Goal: Task Accomplishment & Management: Use online tool/utility

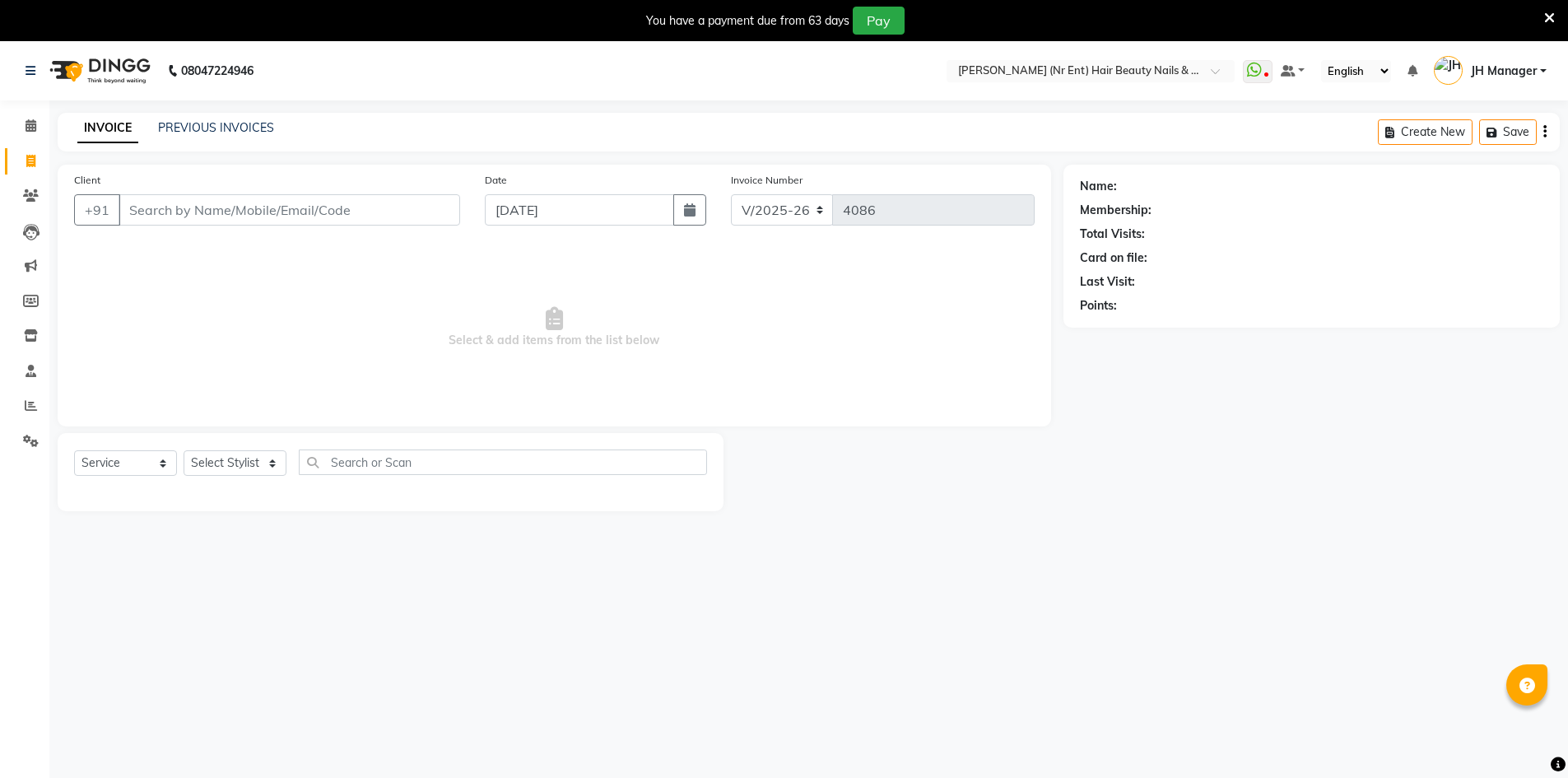
select select "640"
select select "service"
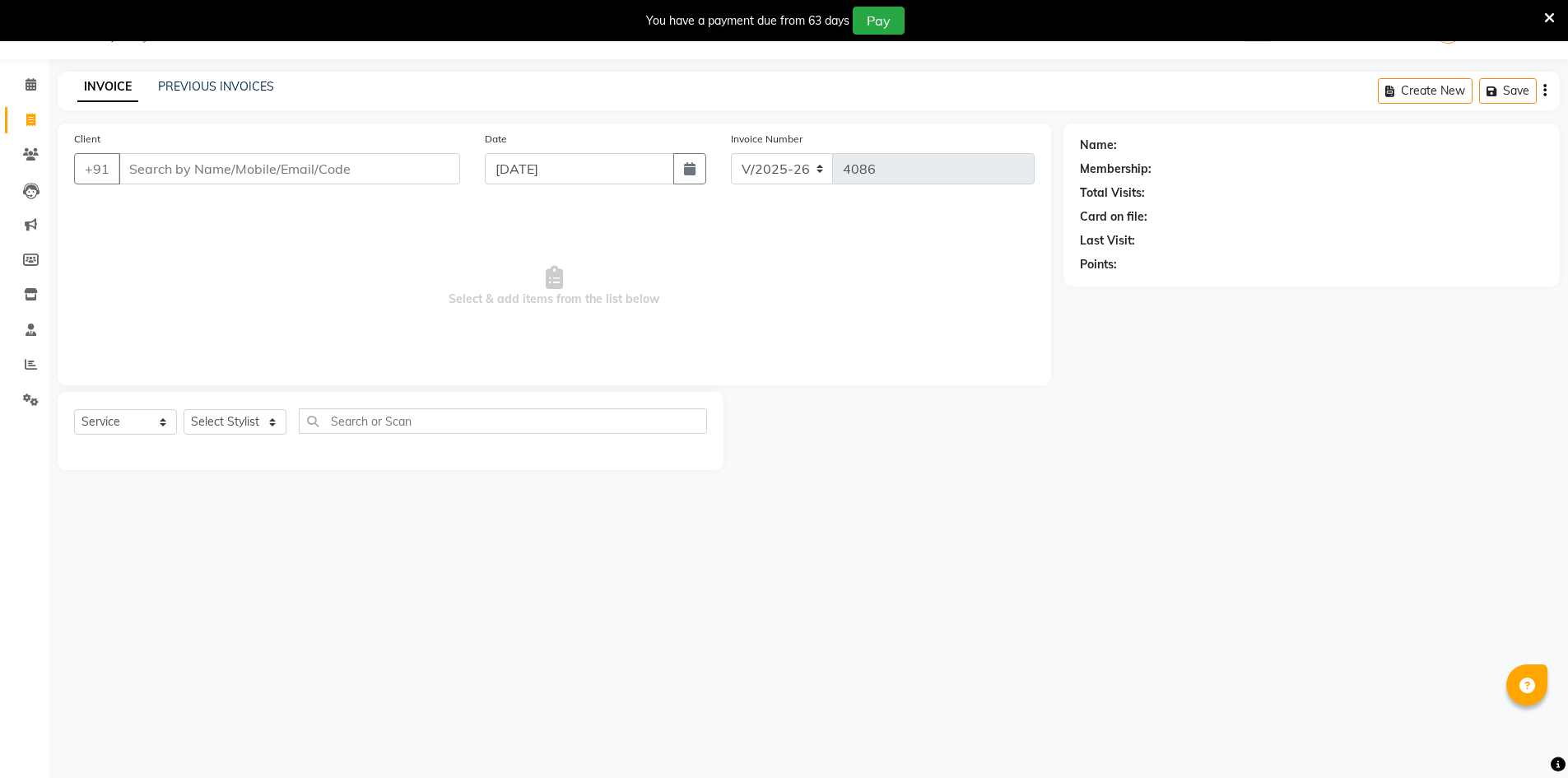
select select "9206"
click at [183, 410] on select "Select Stylist ADNAN ADVANCE ANJALI ANNU B-WAX [PERSON_NAME] JH Manager MEMBERS…" at bounding box center [234, 422] width 103 height 25
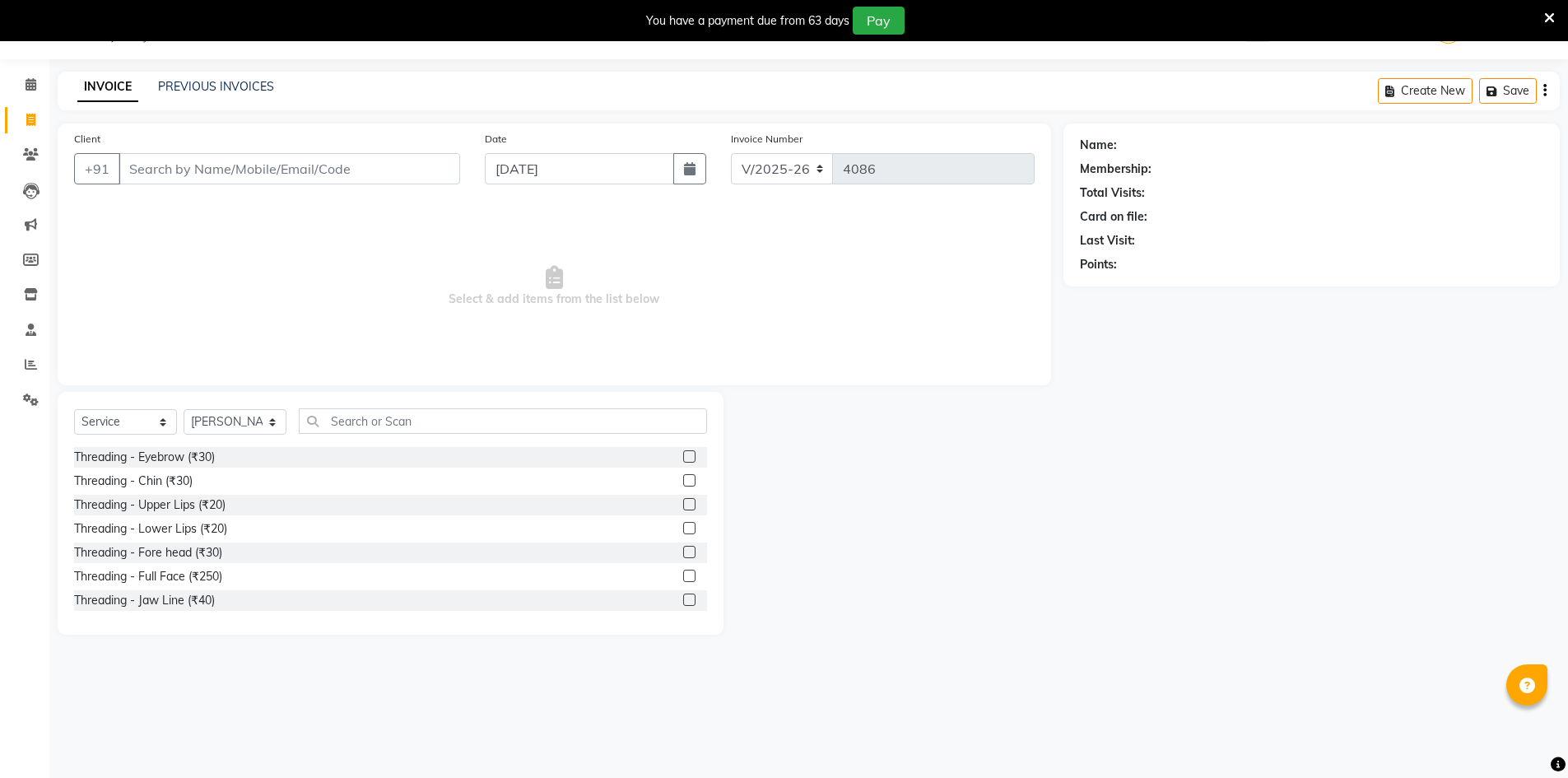
drag, startPoint x: 365, startPoint y: 436, endPoint x: 389, endPoint y: 420, distance: 28.8
click at [369, 435] on div "Select Service Product Membership Package Voucher Prepaid Gift Card Select Styl…" at bounding box center [391, 428] width 633 height 39
click at [389, 420] on input "text" at bounding box center [503, 421] width 409 height 25
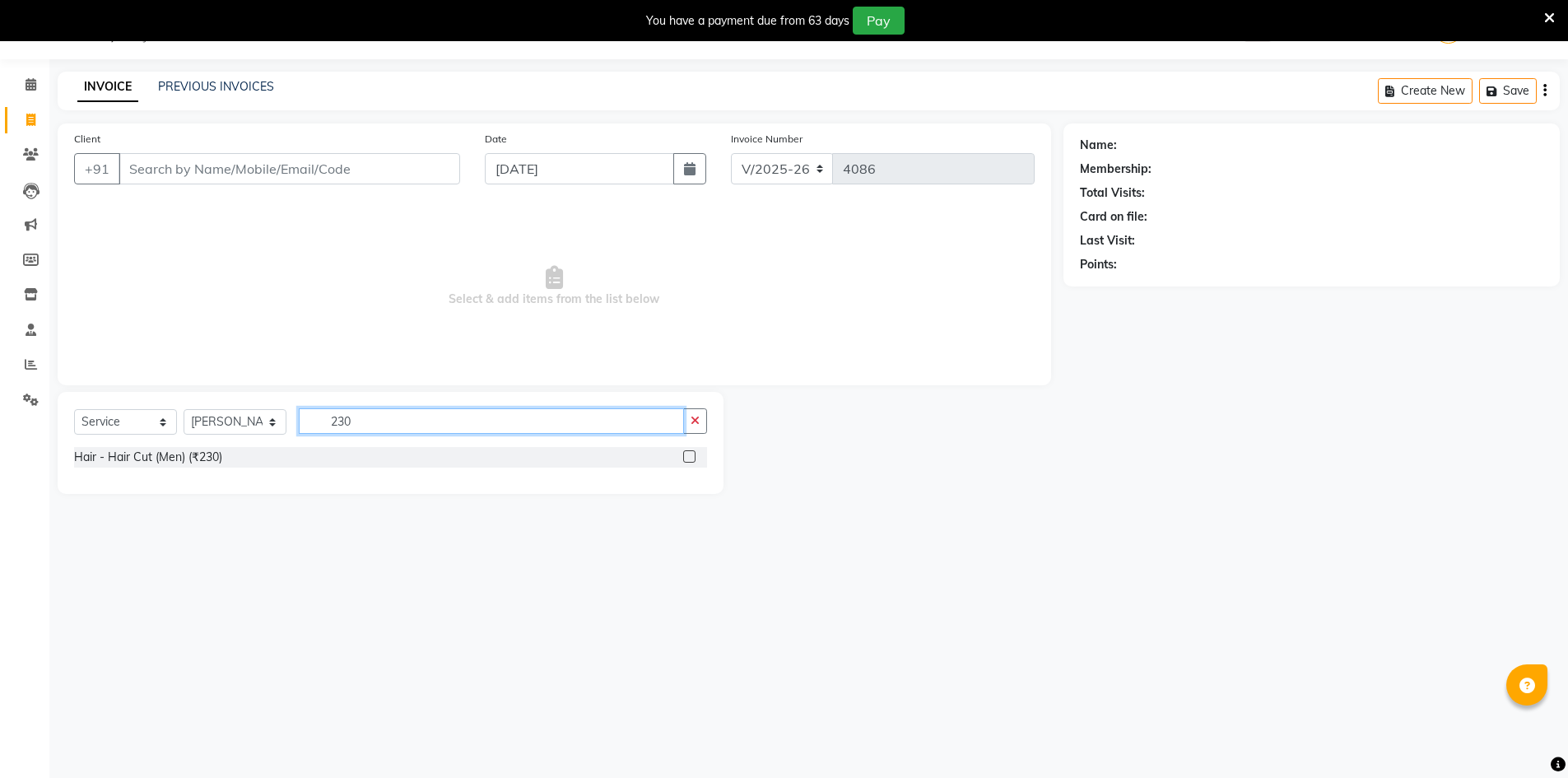
type input "230"
click at [692, 455] on label at bounding box center [690, 456] width 13 height 13
click at [692, 455] on input "checkbox" at bounding box center [689, 457] width 11 height 11
checkbox input "true"
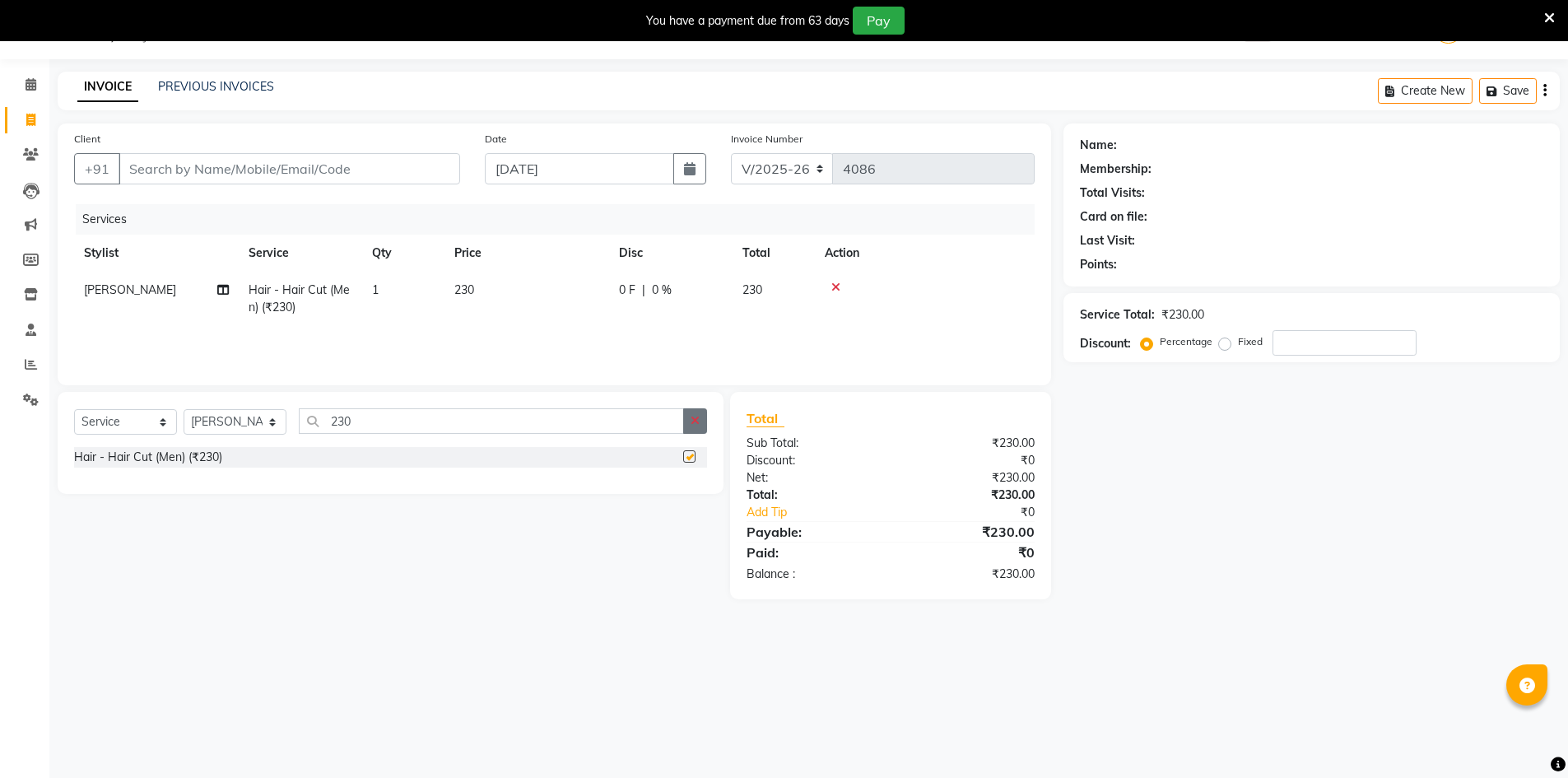
click at [696, 423] on icon "button" at bounding box center [695, 420] width 9 height 12
type input "NOS"
click at [691, 454] on label at bounding box center [690, 456] width 13 height 13
click at [691, 454] on input "checkbox" at bounding box center [689, 457] width 11 height 11
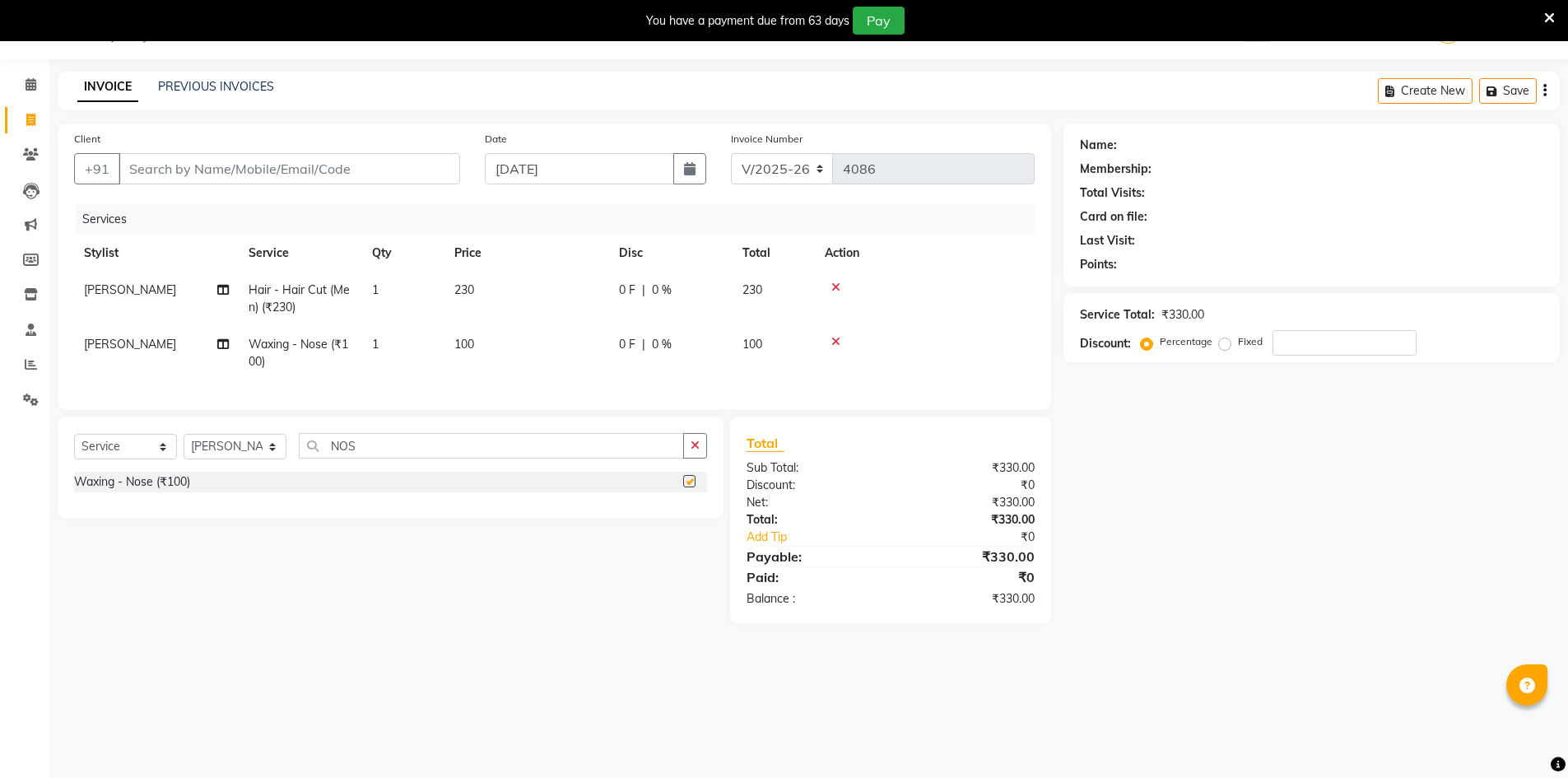
click at [699, 440] on div "Select Service Product Membership Package Voucher Prepaid Gift Card Select Styl…" at bounding box center [391, 468] width 666 height 102
checkbox input "false"
click at [697, 451] on icon "button" at bounding box center [695, 446] width 9 height 12
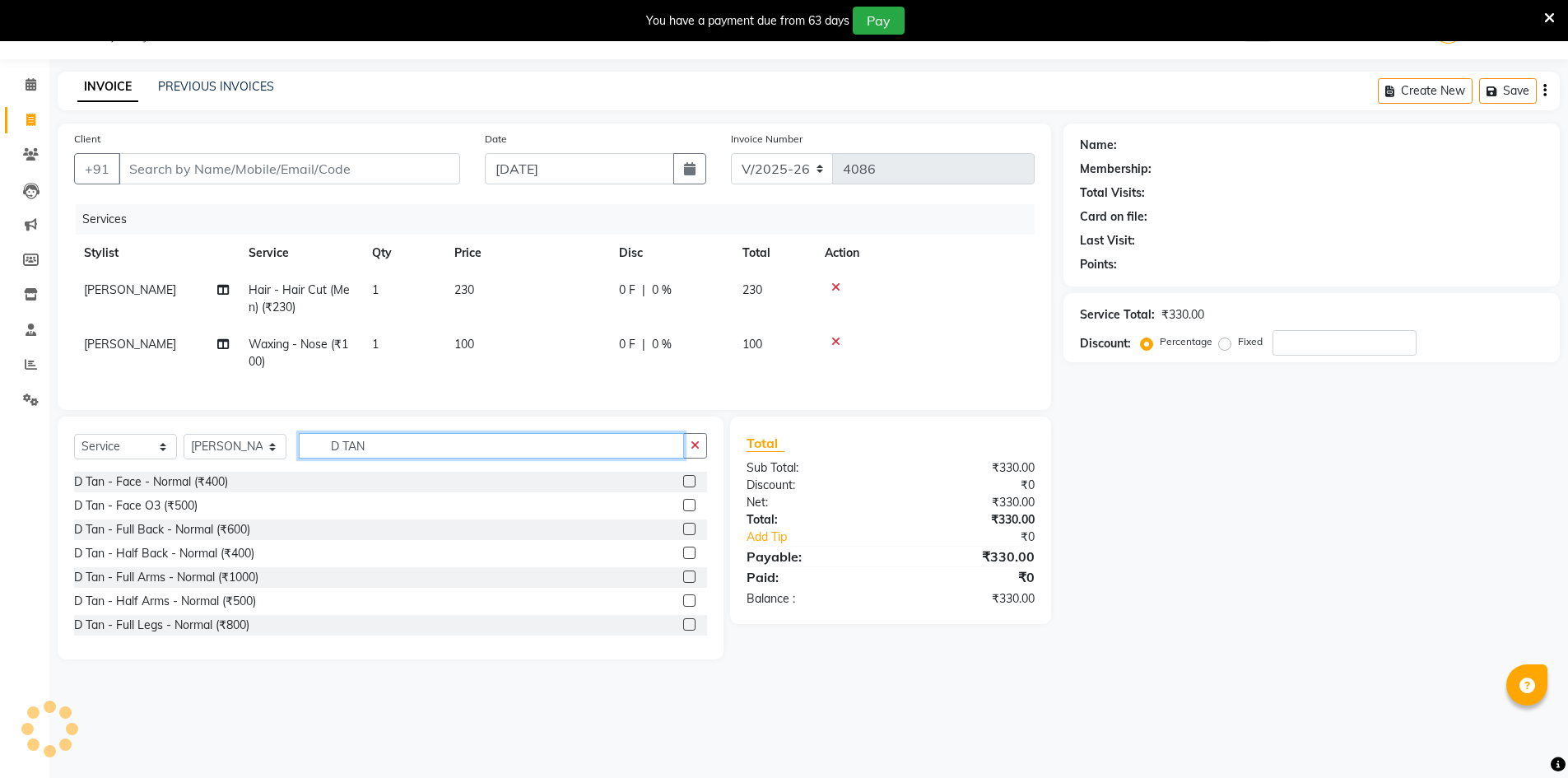
type input "D TAN"
click at [683, 511] on label at bounding box center [690, 506] width 13 height 13
click at [683, 511] on input "checkbox" at bounding box center [689, 506] width 11 height 11
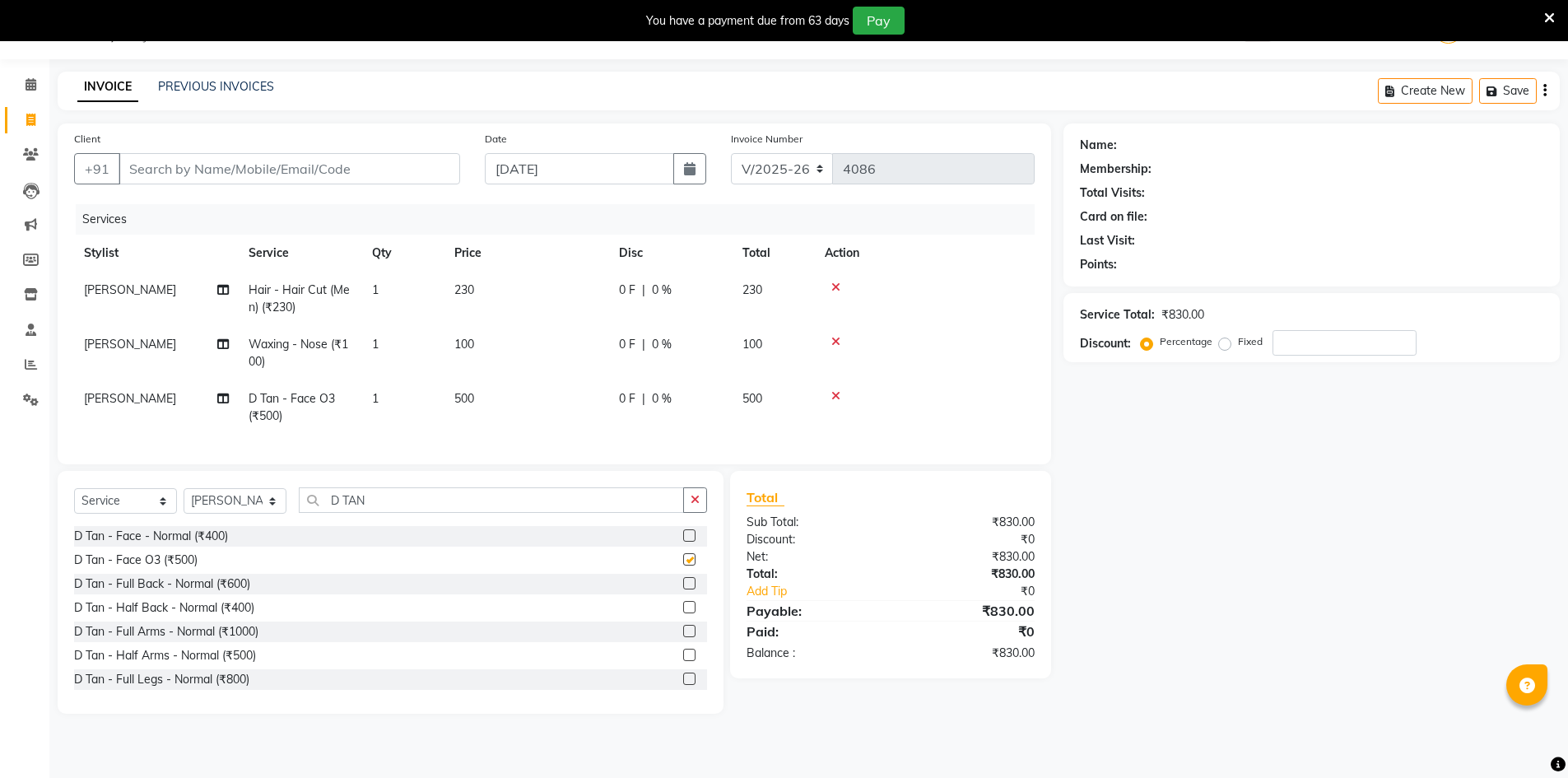
checkbox input "false"
click at [394, 177] on input "Client" at bounding box center [289, 169] width 341 height 31
type input "9"
type input "0"
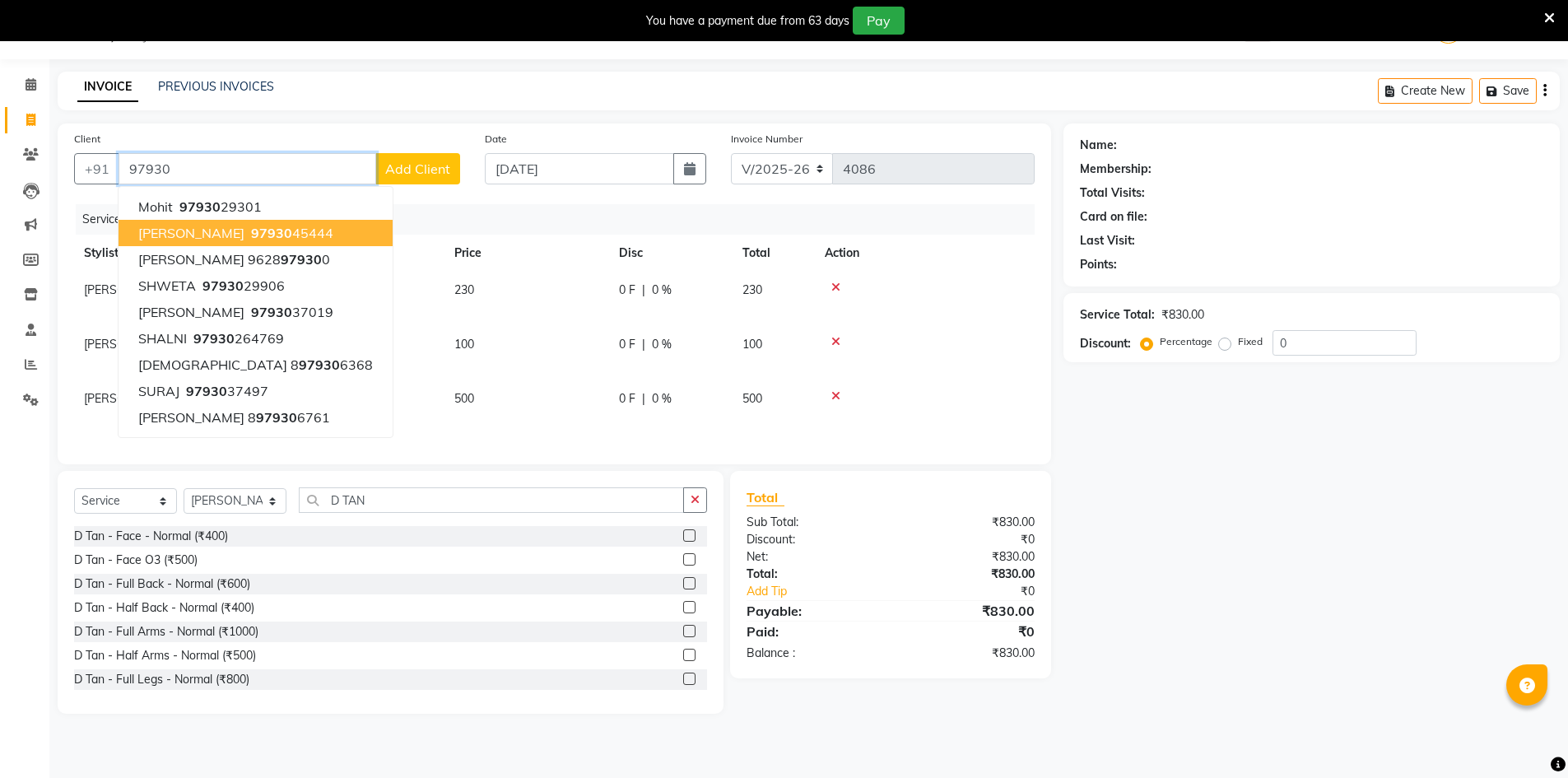
click at [313, 230] on ngb-highlight "97930 45444" at bounding box center [290, 233] width 85 height 16
type input "9793045444"
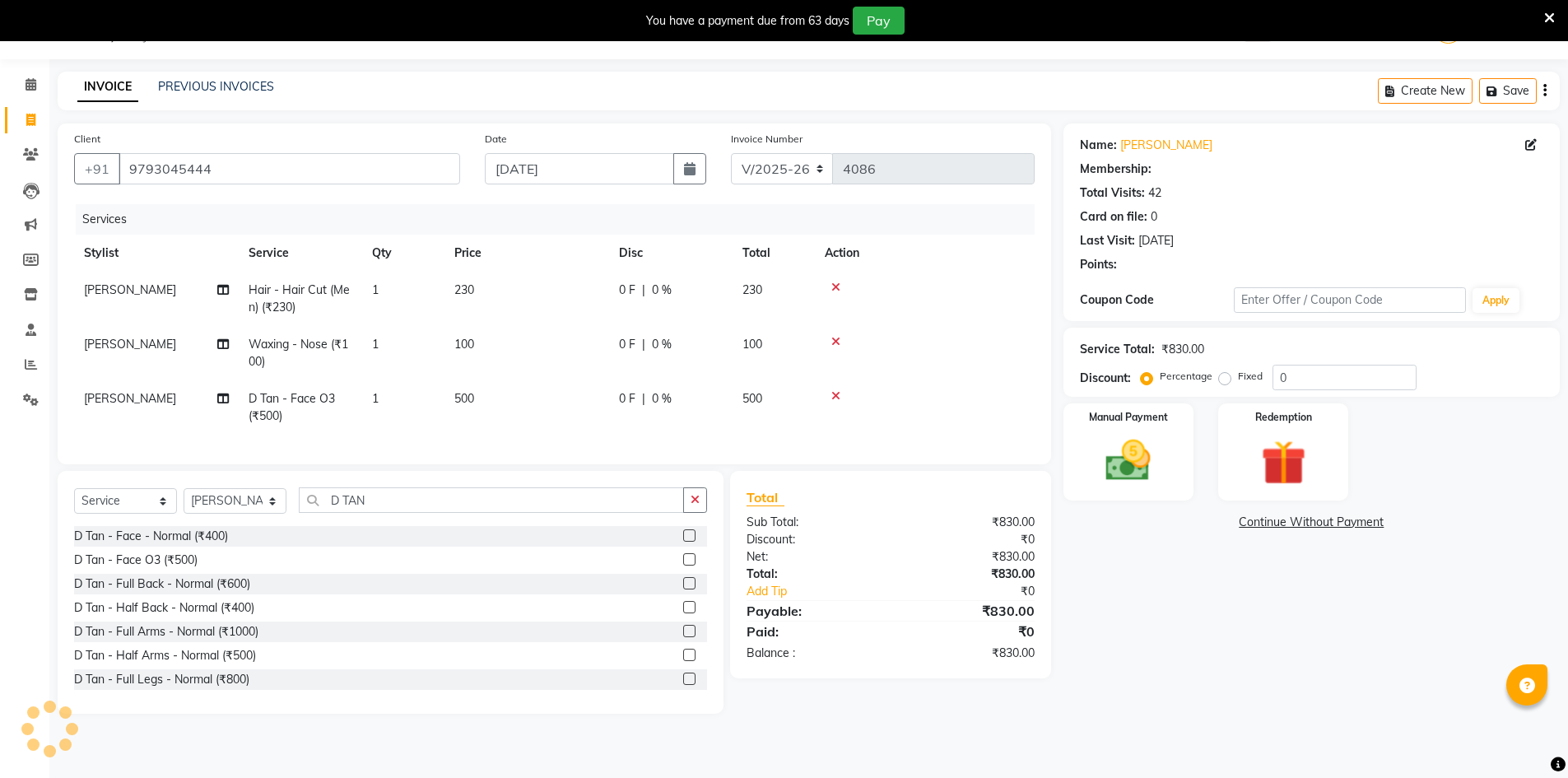
select select "1: Object"
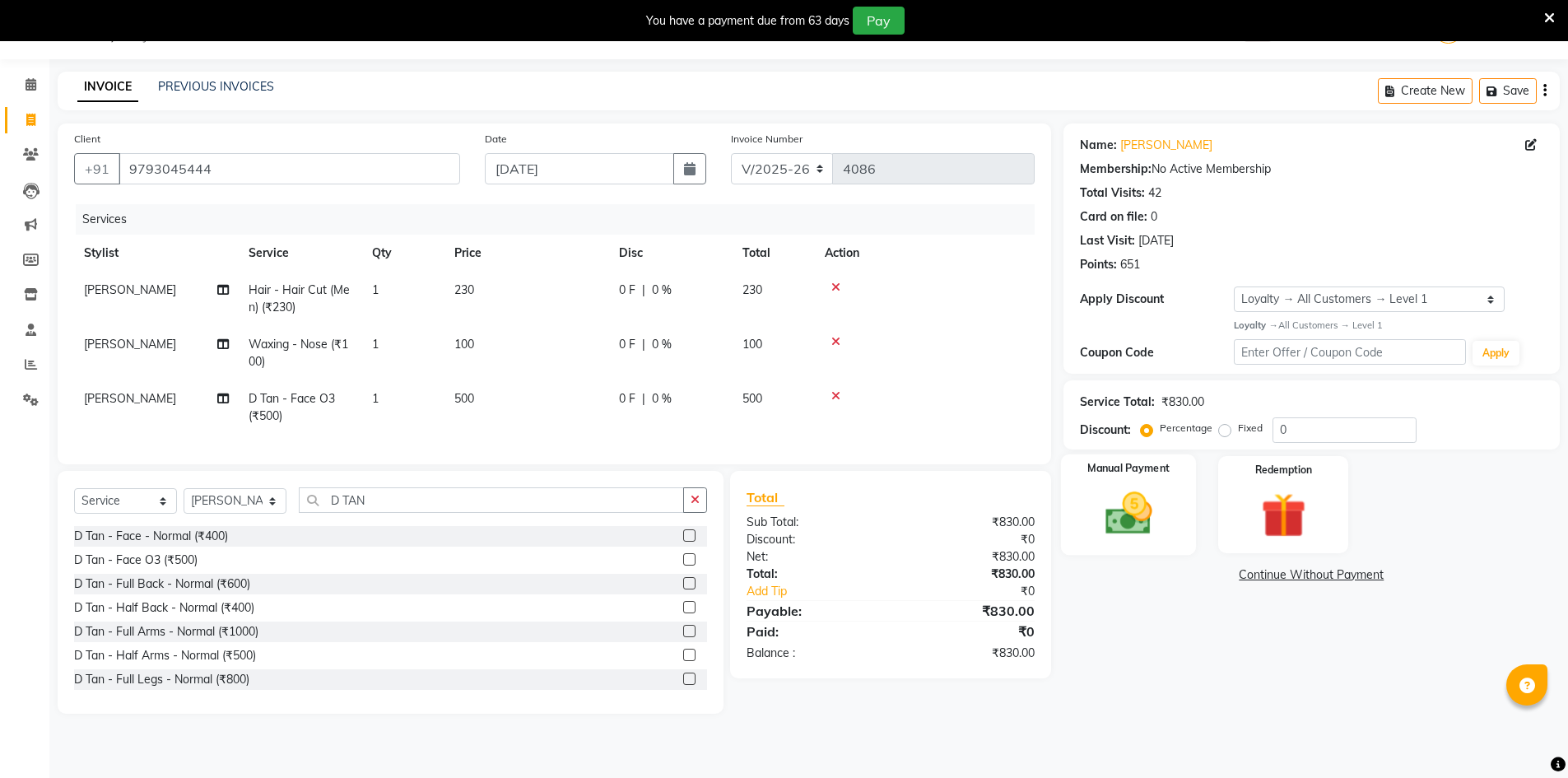
click at [1132, 492] on img at bounding box center [1129, 514] width 75 height 54
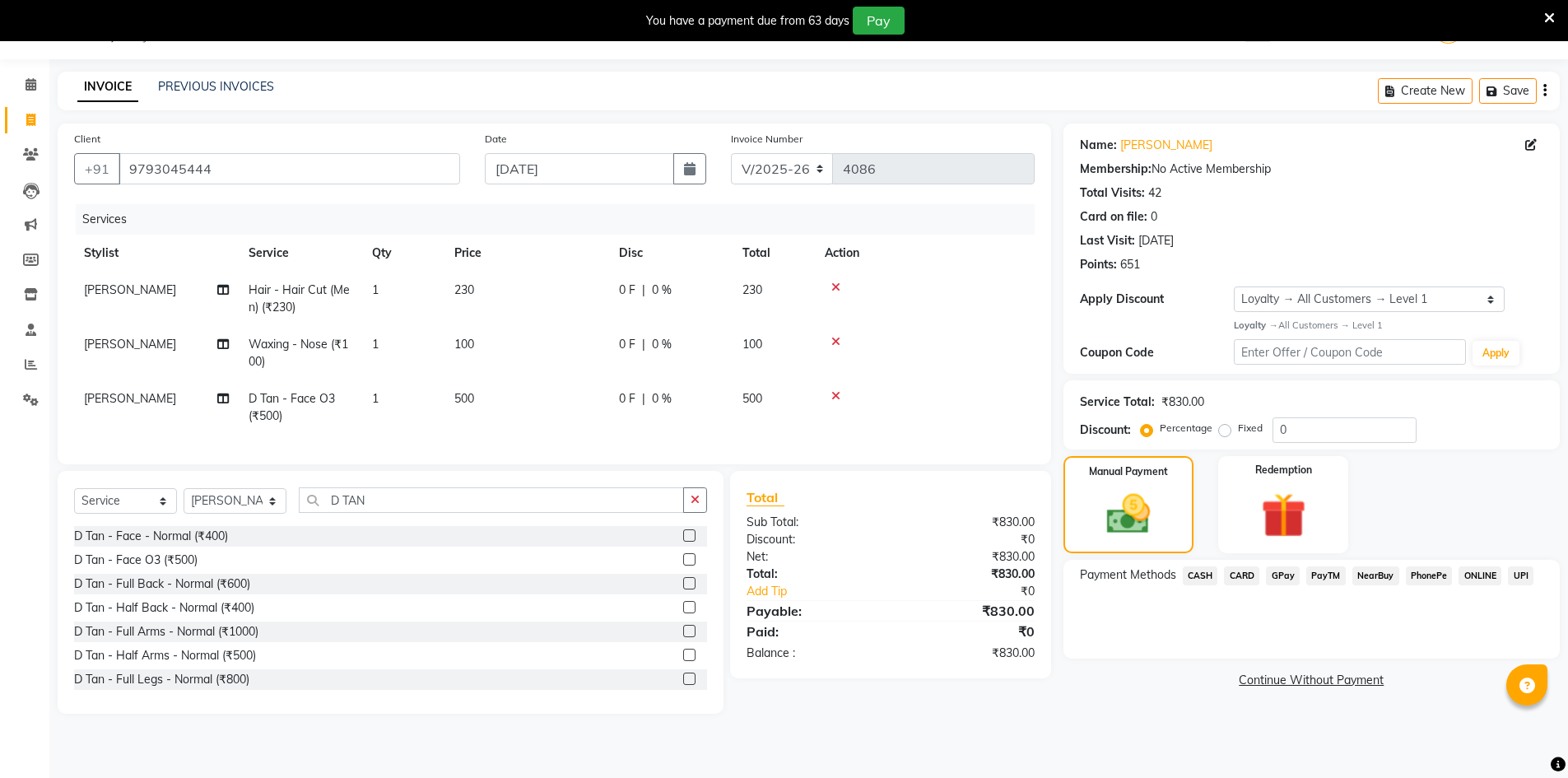
click at [1286, 569] on span "GPay" at bounding box center [1283, 576] width 34 height 19
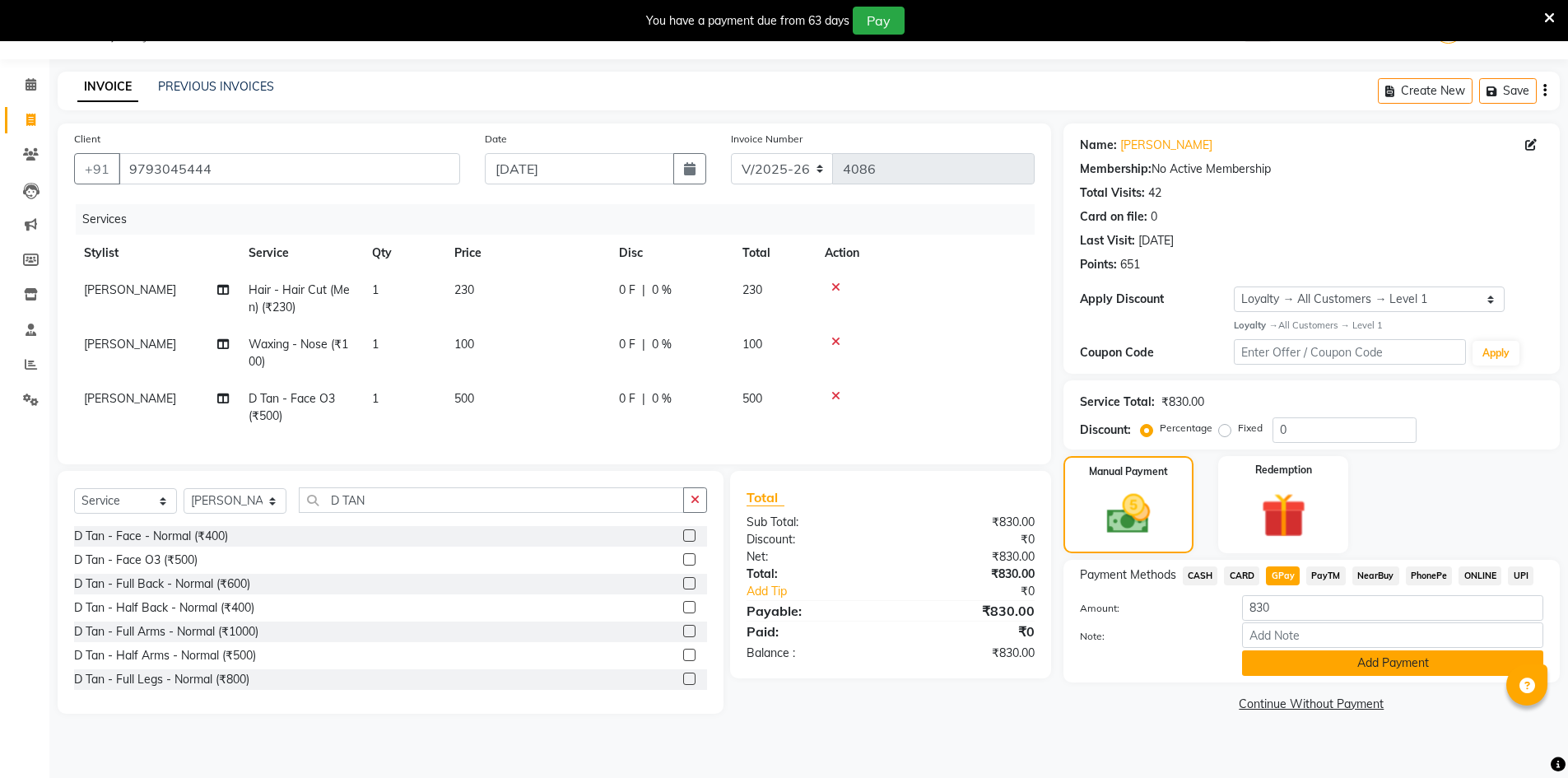
click at [1458, 670] on button "Add Payment" at bounding box center [1393, 663] width 302 height 25
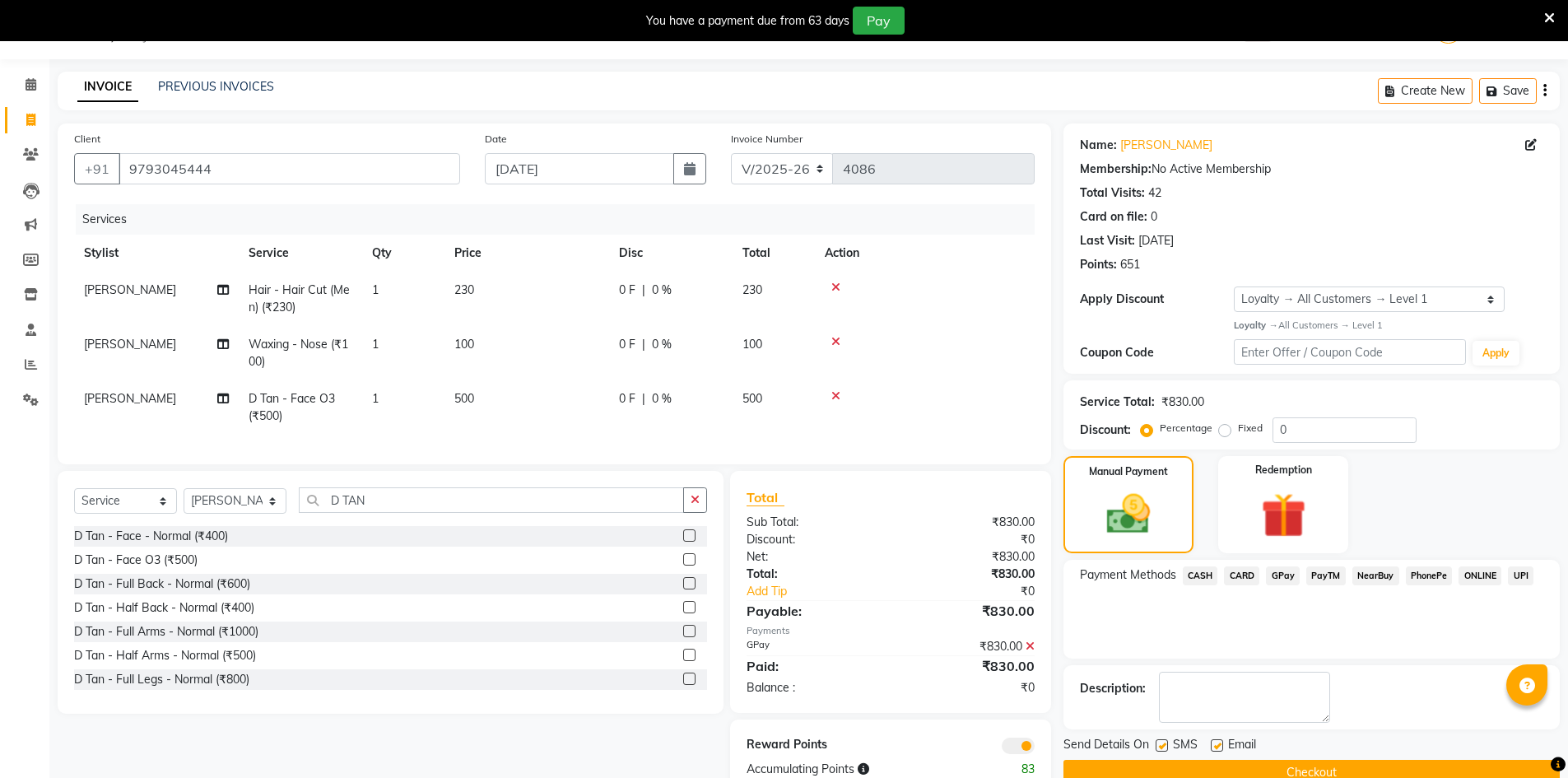
scroll to position [94, 0]
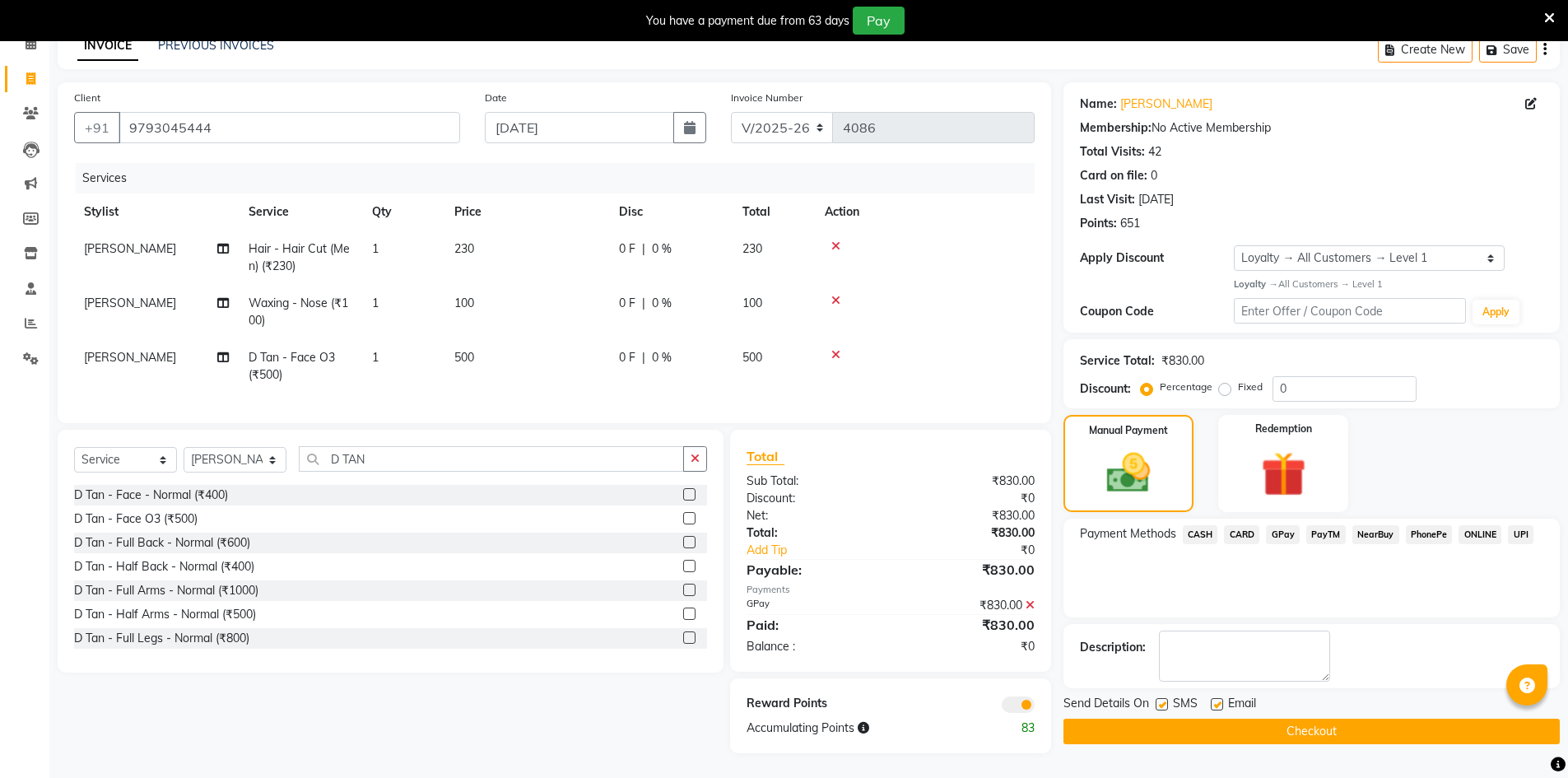
click at [1088, 719] on button "Checkout" at bounding box center [1311, 731] width 497 height 25
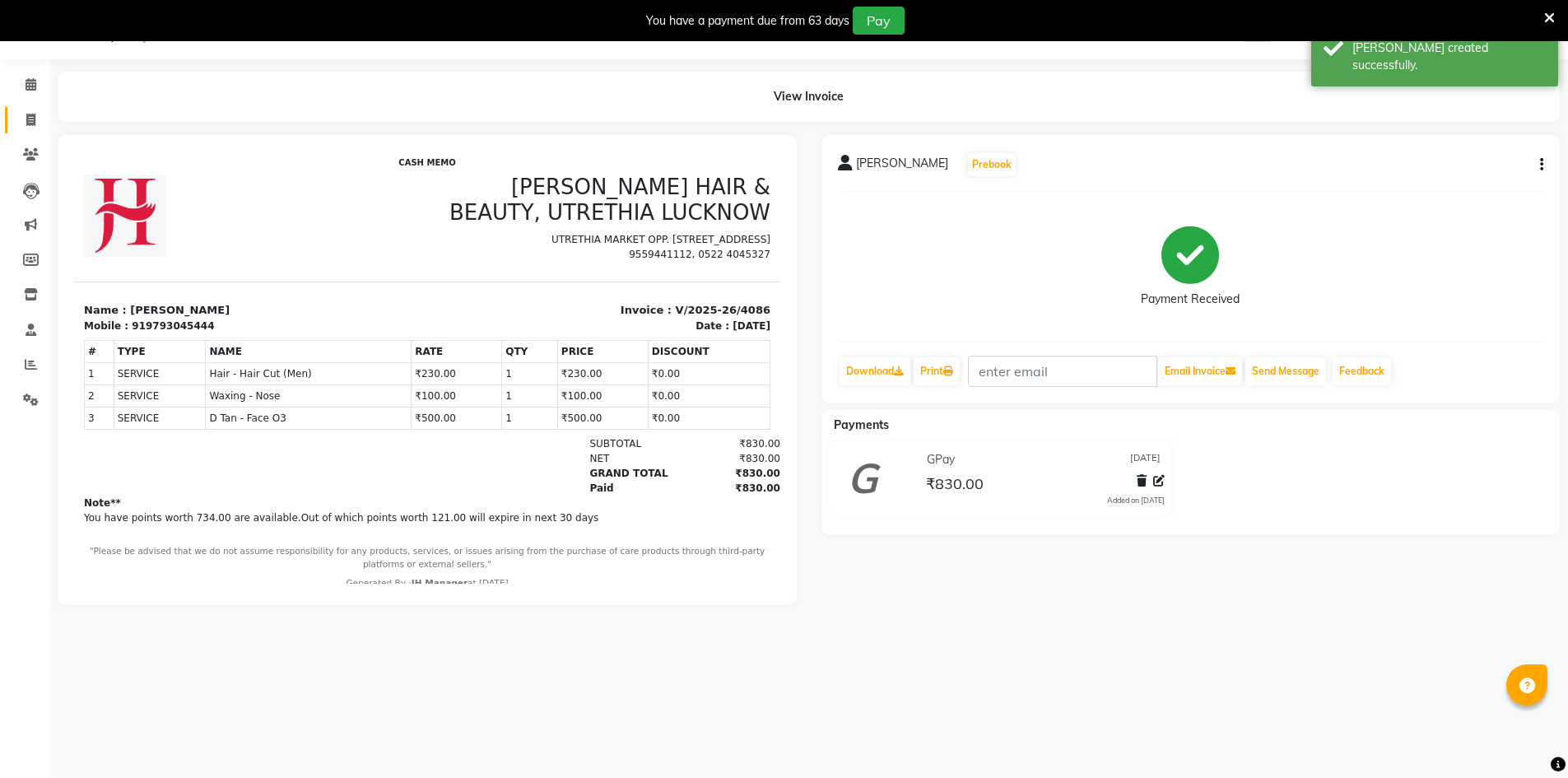
click at [35, 131] on link "Invoice" at bounding box center [25, 120] width 40 height 27
select select "service"
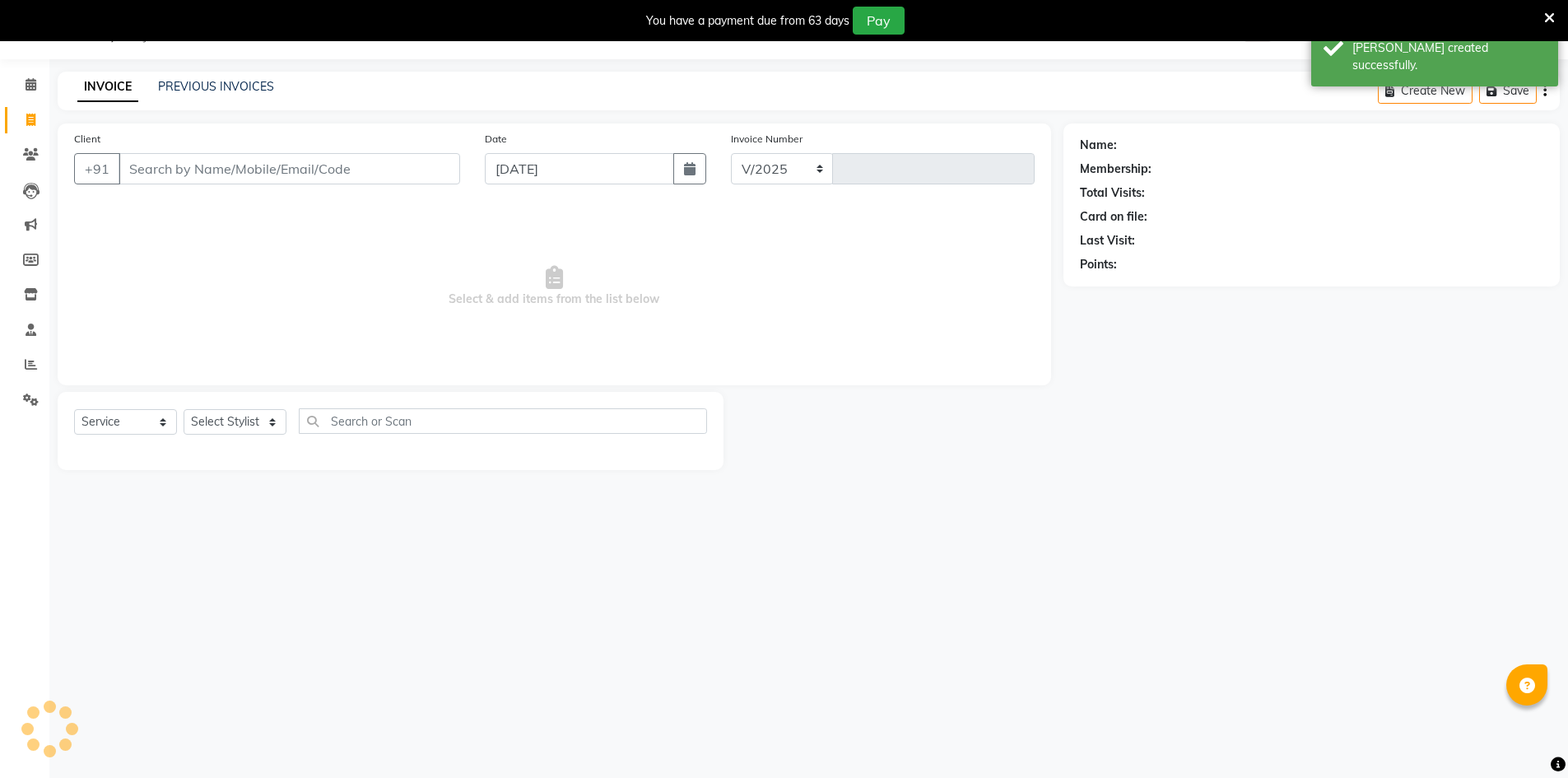
select select "640"
type input "4087"
